Goal: Task Accomplishment & Management: Manage account settings

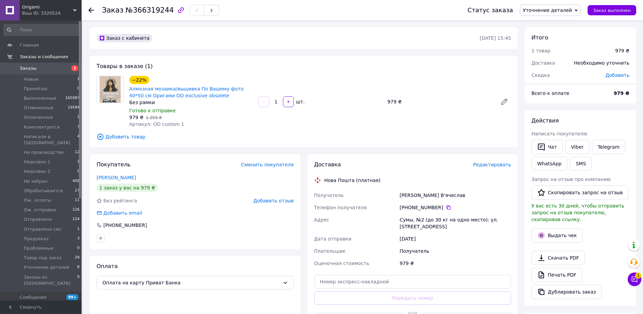
click at [67, 68] on span "1" at bounding box center [72, 68] width 19 height 6
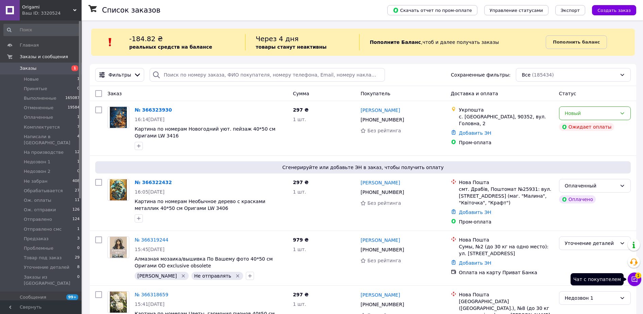
click at [638, 284] on button "Чат с покупателем 1" at bounding box center [634, 279] width 14 height 14
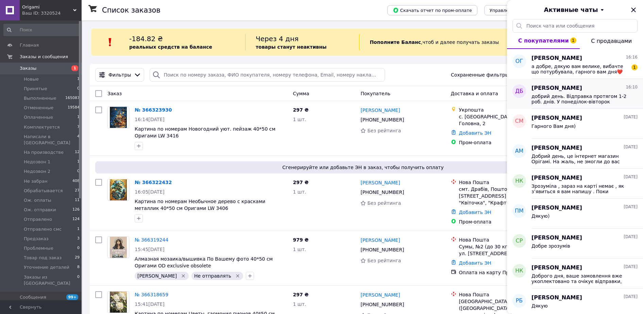
click at [575, 103] on span "добрий день. Відправка протягом 1-2 роб. днів. У понеділок-вівторок відправимо )" at bounding box center [579, 98] width 97 height 11
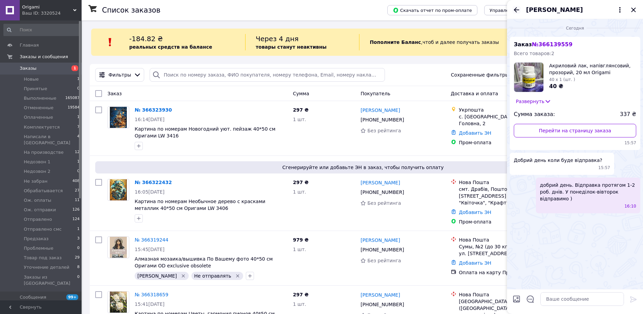
click at [516, 11] on icon "Назад" at bounding box center [516, 10] width 8 height 8
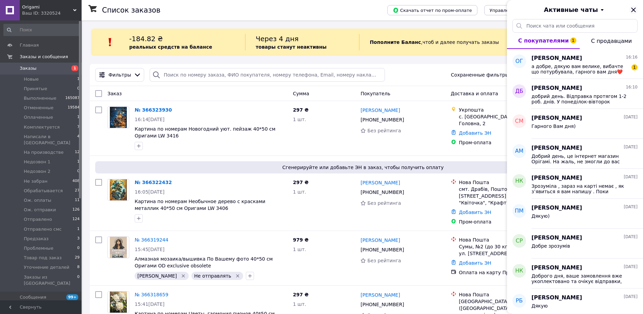
click at [635, 7] on icon "Закрыть" at bounding box center [633, 10] width 8 height 8
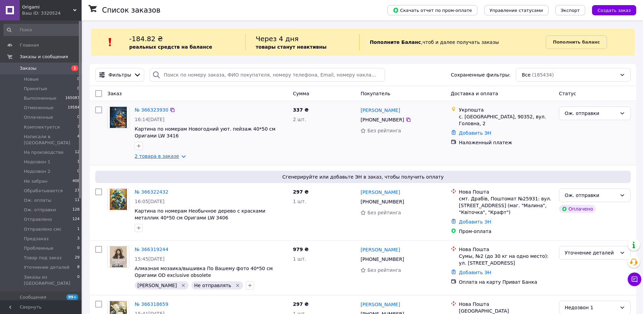
click at [164, 158] on link "2 товара в заказе" at bounding box center [157, 155] width 45 height 5
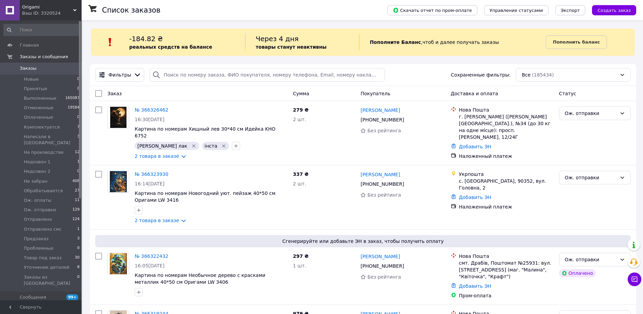
click at [32, 67] on span "Заказы" at bounding box center [28, 68] width 17 height 6
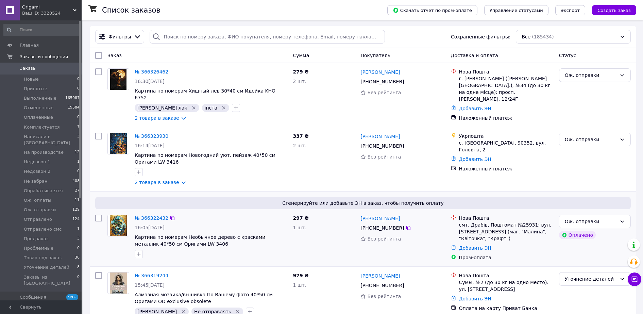
scroll to position [85, 0]
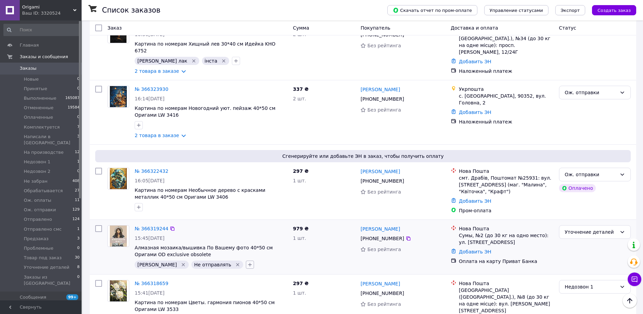
click at [246, 261] on button "button" at bounding box center [250, 264] width 8 height 8
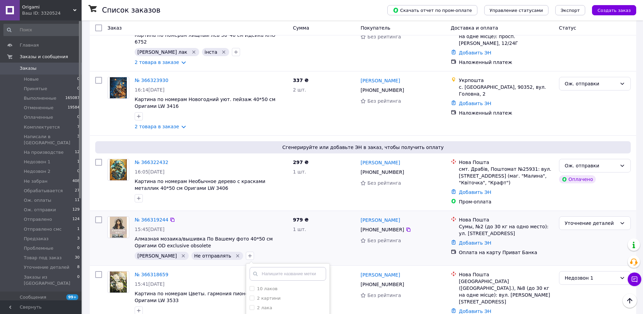
scroll to position [127, 0]
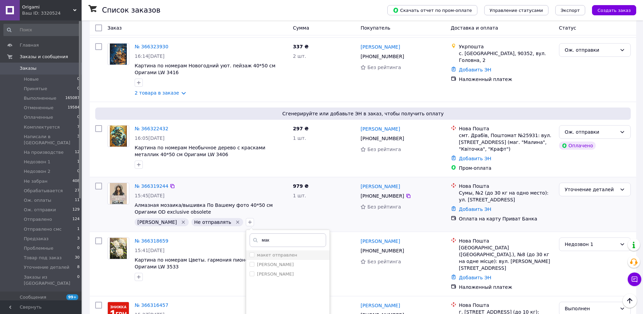
type input "мак"
drag, startPoint x: 251, startPoint y: 248, endPoint x: 268, endPoint y: 215, distance: 37.1
click at [257, 252] on label "макет отправлен" at bounding box center [277, 254] width 40 height 5
checkbox input "true"
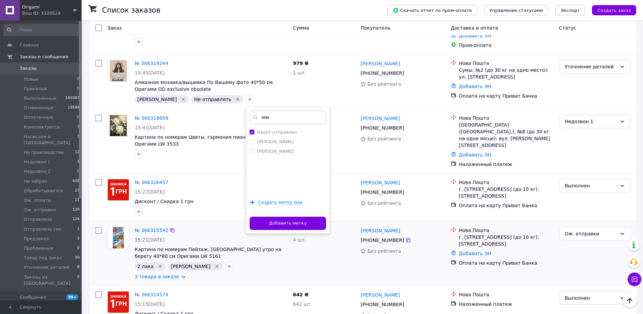
scroll to position [255, 0]
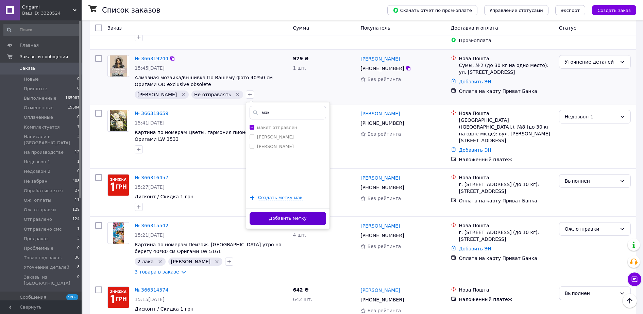
click at [280, 215] on button "Добавить метку" at bounding box center [287, 218] width 76 height 13
